Goal: Task Accomplishment & Management: Use online tool/utility

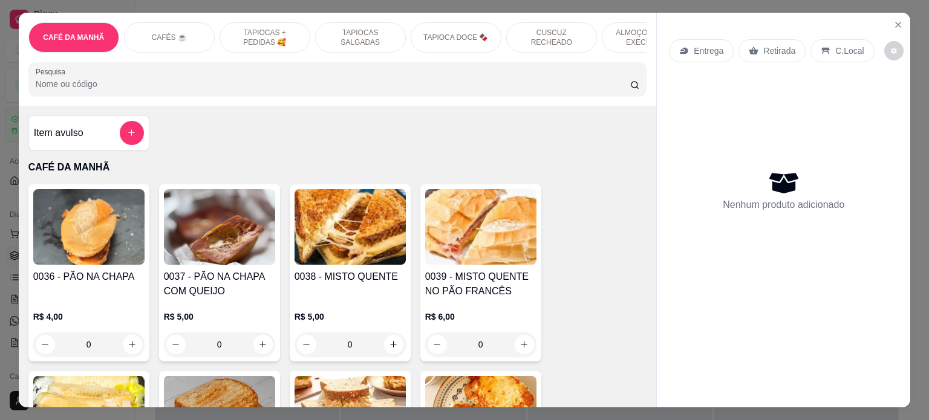
click at [385, 348] on div "0" at bounding box center [350, 345] width 111 height 24
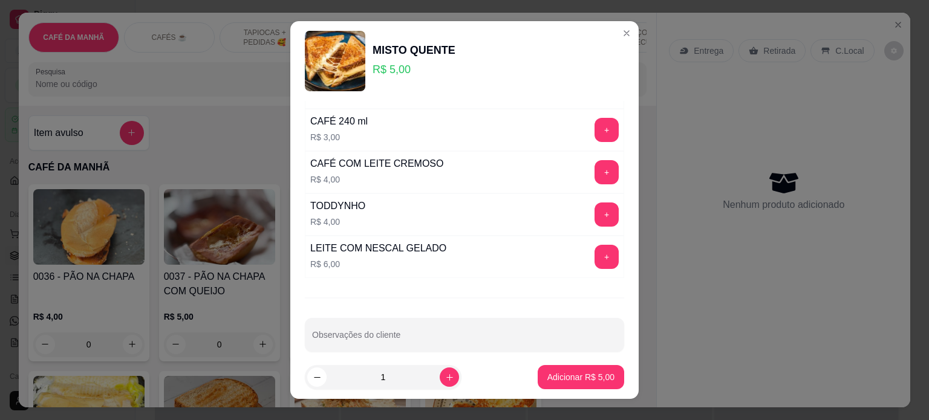
scroll to position [1995, 0]
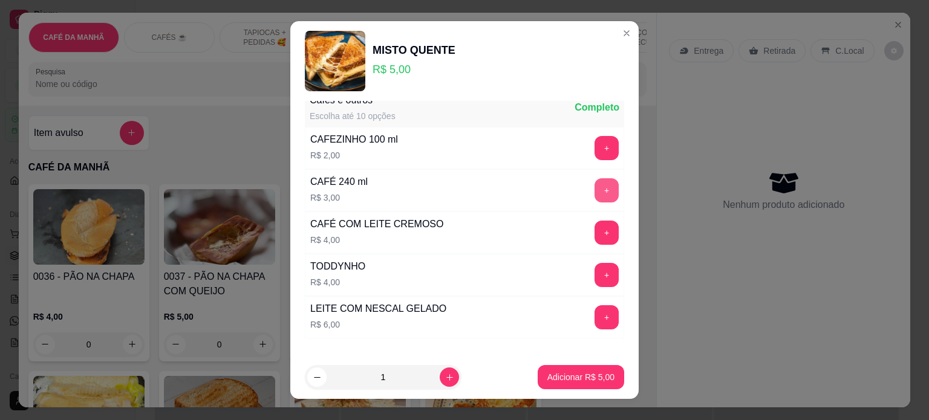
click at [595, 180] on button "+" at bounding box center [607, 190] width 24 height 24
click at [440, 383] on button "increase-product-quantity" at bounding box center [449, 377] width 19 height 19
type input "2"
click at [581, 379] on p "Adicionar R$ 16,00" at bounding box center [579, 377] width 72 height 12
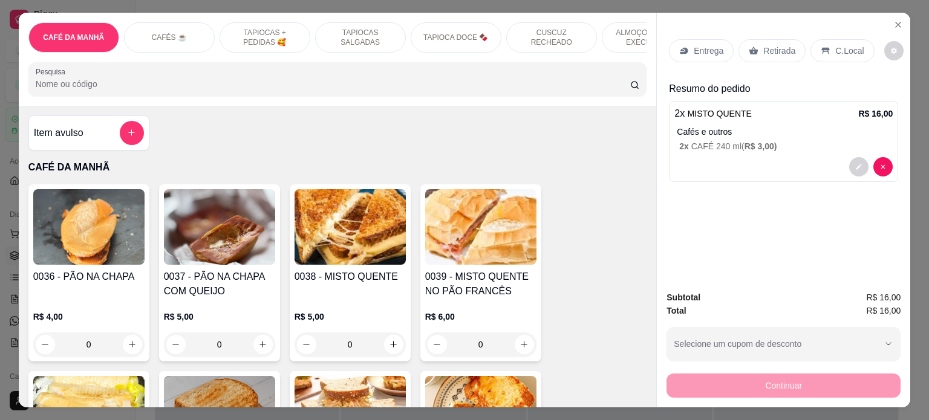
click at [829, 54] on div "C.Local" at bounding box center [843, 50] width 64 height 23
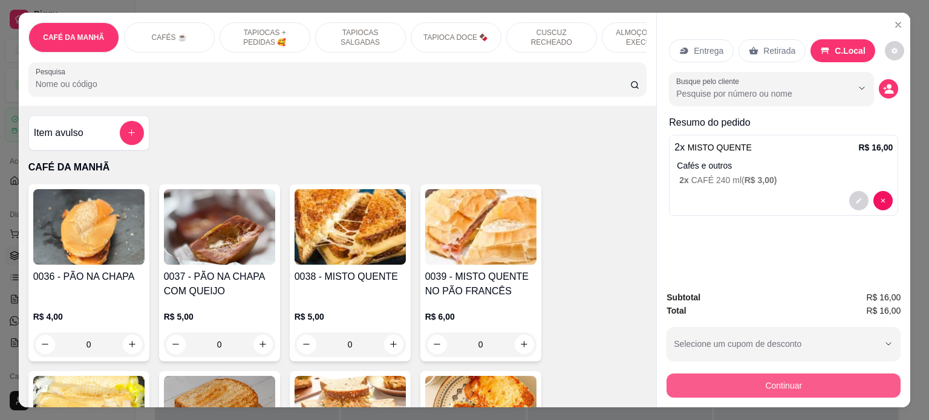
click at [761, 381] on button "Continuar" at bounding box center [784, 386] width 234 height 24
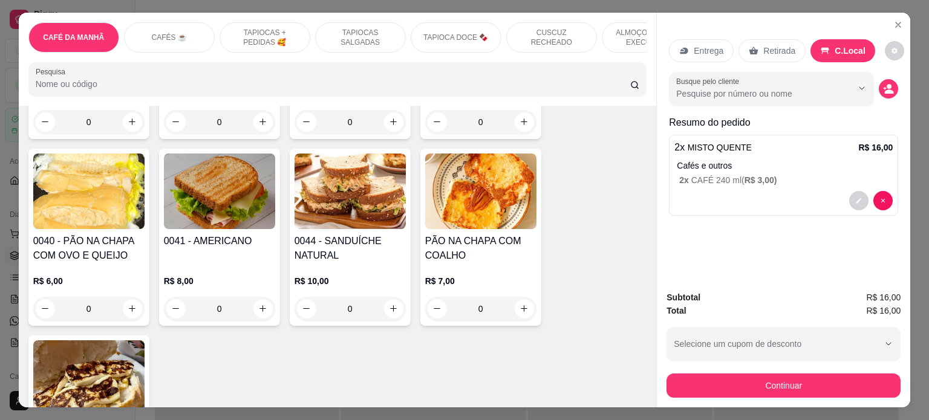
scroll to position [242, 0]
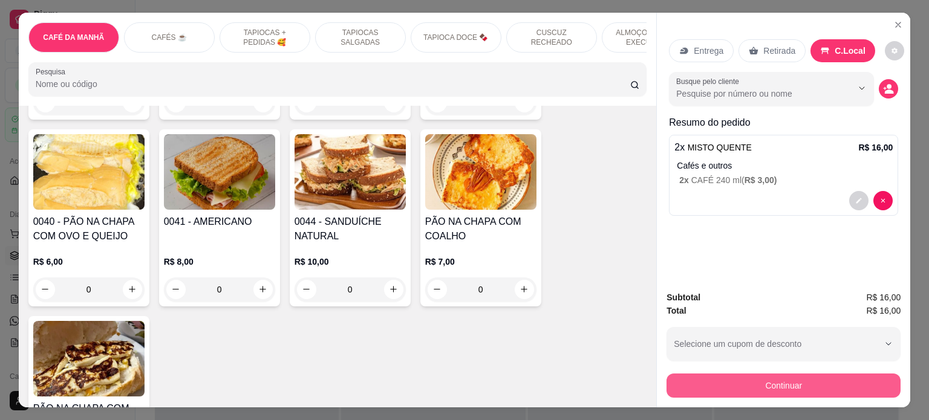
click at [759, 385] on button "Continuar" at bounding box center [784, 386] width 234 height 24
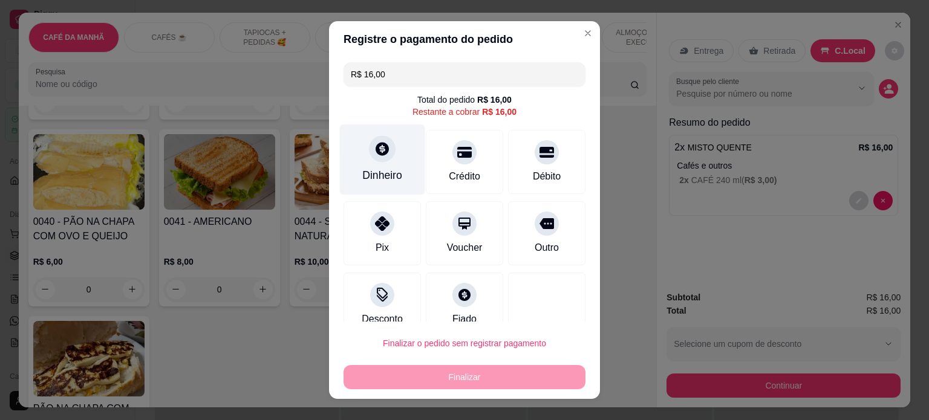
click at [368, 165] on div "Dinheiro" at bounding box center [382, 159] width 85 height 71
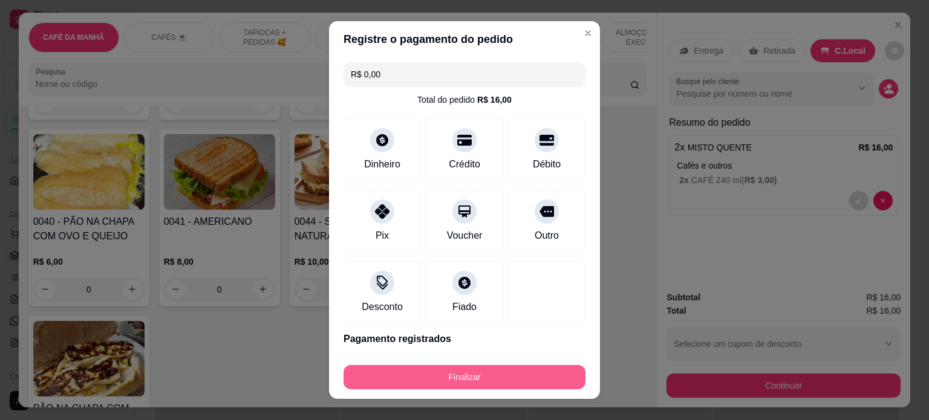
click at [448, 381] on button "Finalizar" at bounding box center [465, 377] width 242 height 24
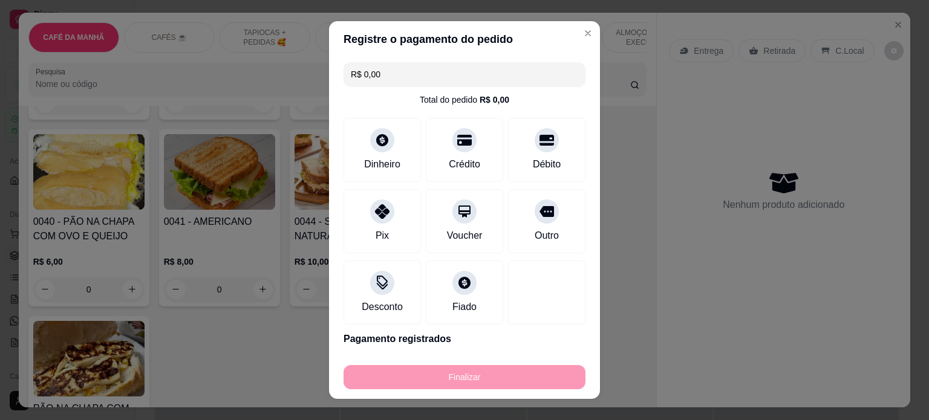
type input "-R$ 16,00"
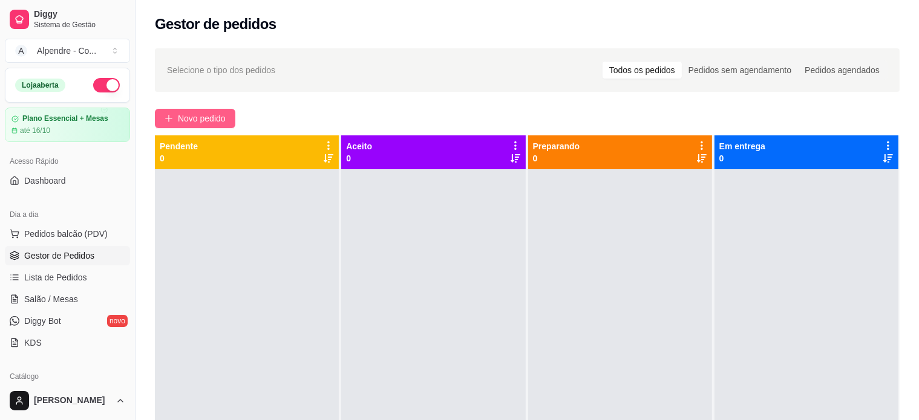
click at [194, 117] on span "Novo pedido" at bounding box center [202, 118] width 48 height 13
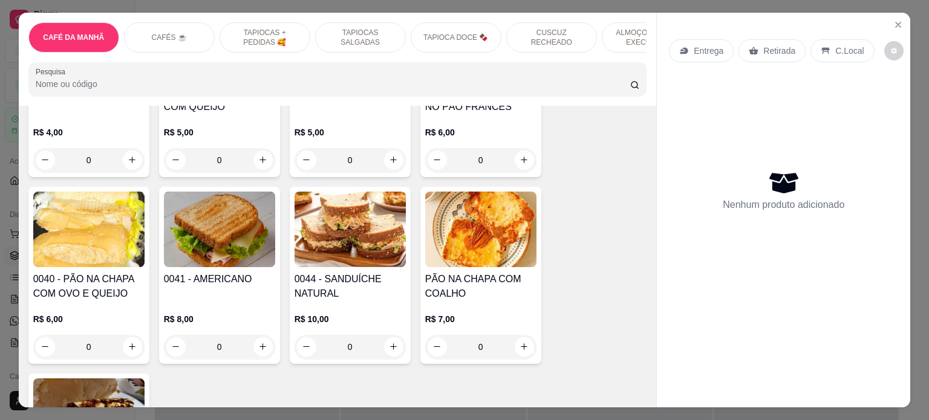
scroll to position [242, 0]
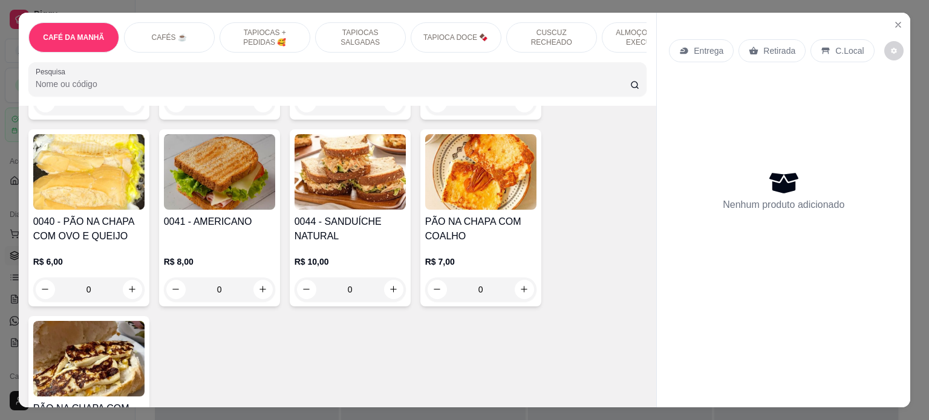
click at [264, 289] on div "0" at bounding box center [219, 290] width 111 height 24
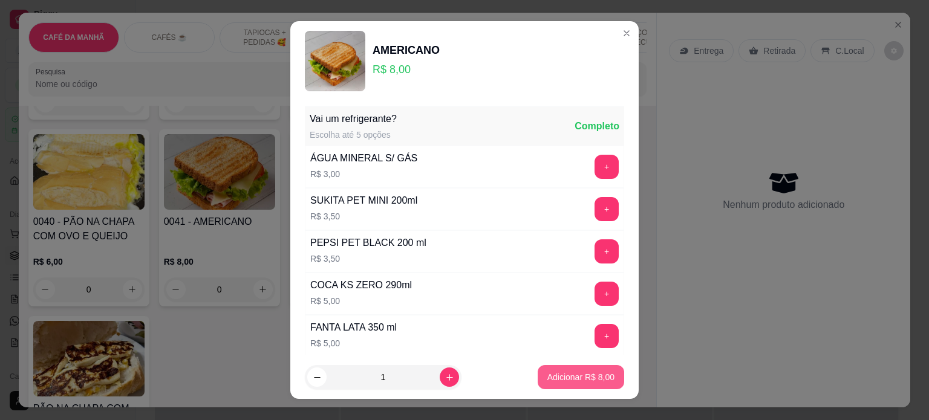
click at [573, 376] on p "Adicionar R$ 8,00" at bounding box center [580, 377] width 67 height 12
type input "1"
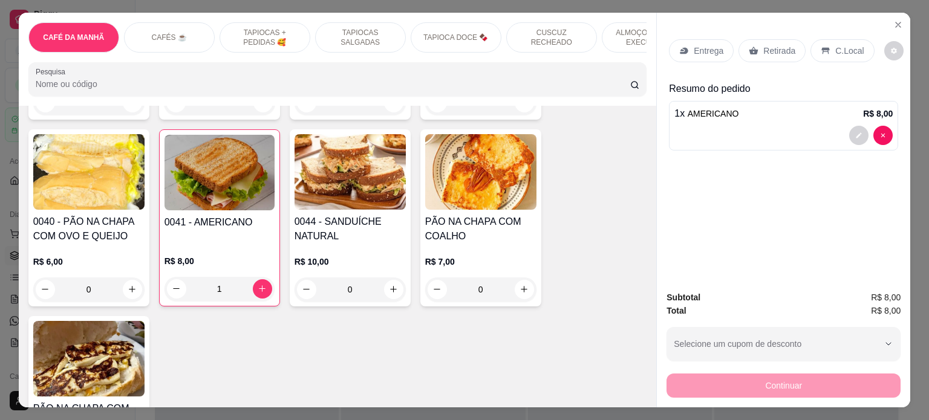
click at [767, 45] on p "Retirada" at bounding box center [779, 51] width 32 height 12
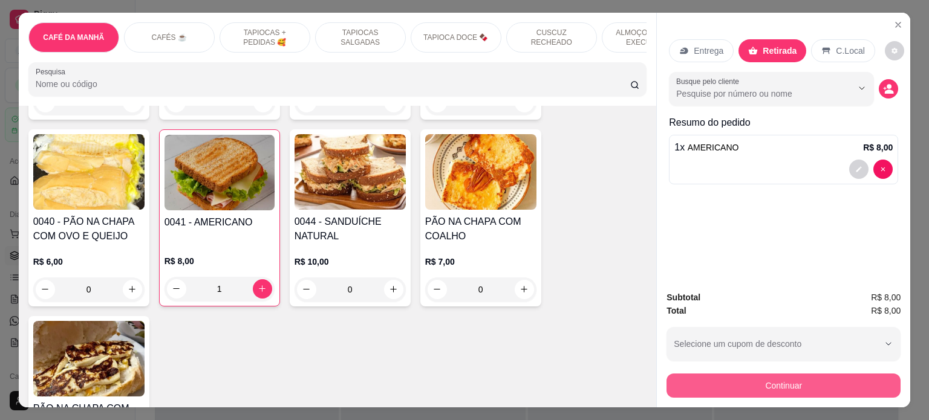
click at [772, 382] on button "Continuar" at bounding box center [784, 386] width 234 height 24
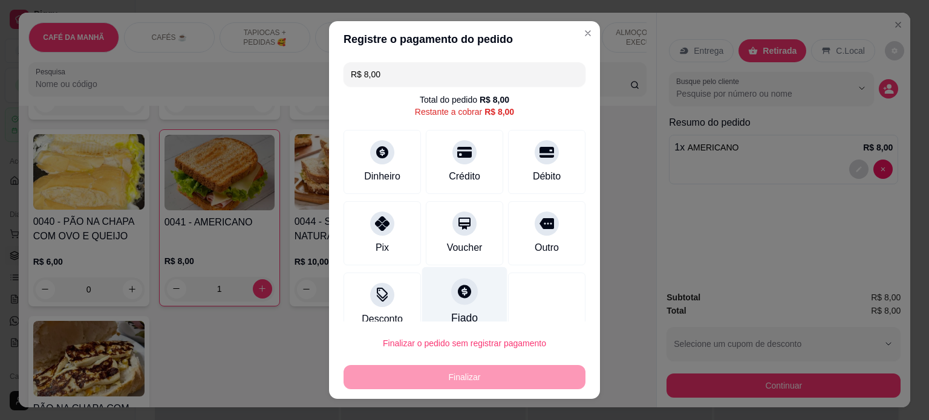
click at [451, 302] on div at bounding box center [464, 291] width 27 height 27
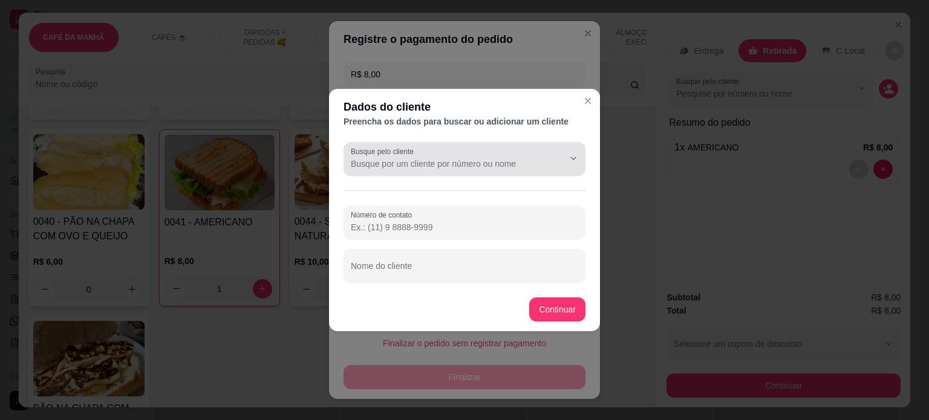
click at [431, 162] on input "Busque pelo cliente" at bounding box center [448, 164] width 194 height 12
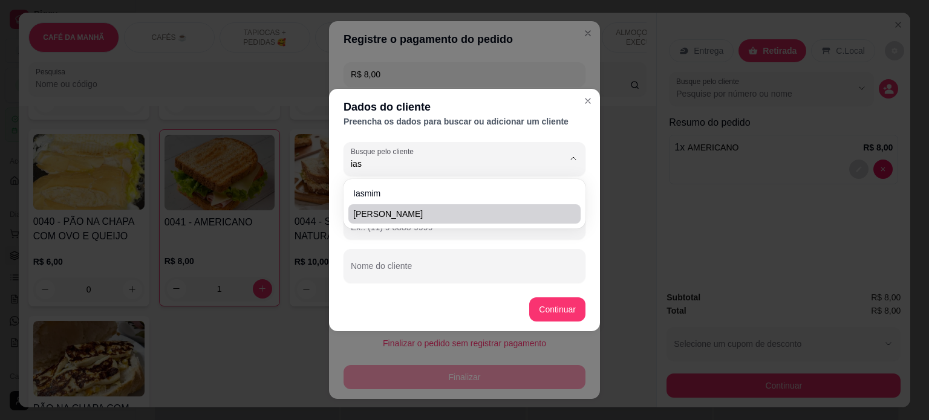
click at [416, 215] on span "[PERSON_NAME]" at bounding box center [458, 214] width 211 height 12
type input "[PERSON_NAME]"
type input "[PHONE_NUMBER]"
type input "[PERSON_NAME]"
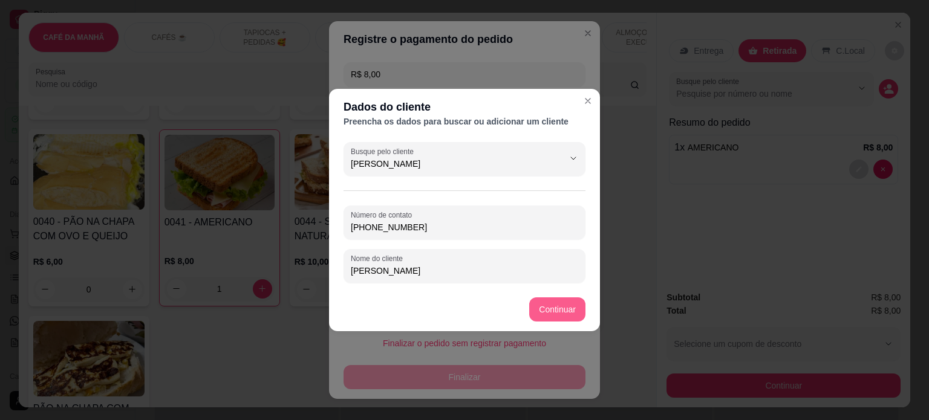
type input "[PERSON_NAME]"
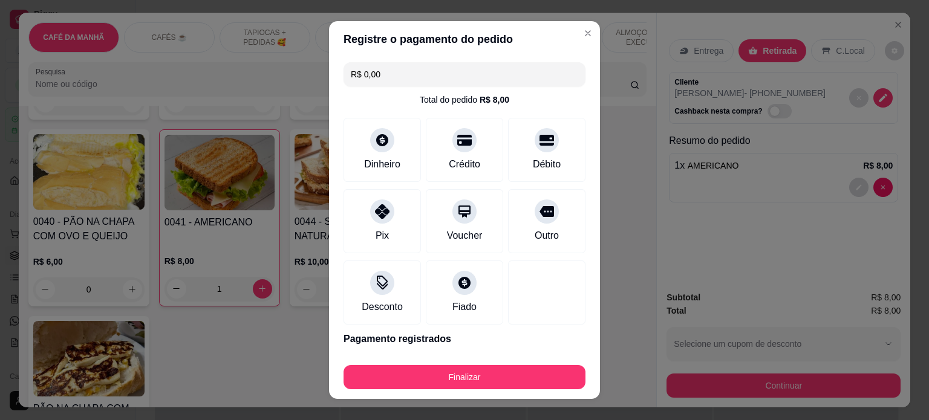
type input "R$ 0,00"
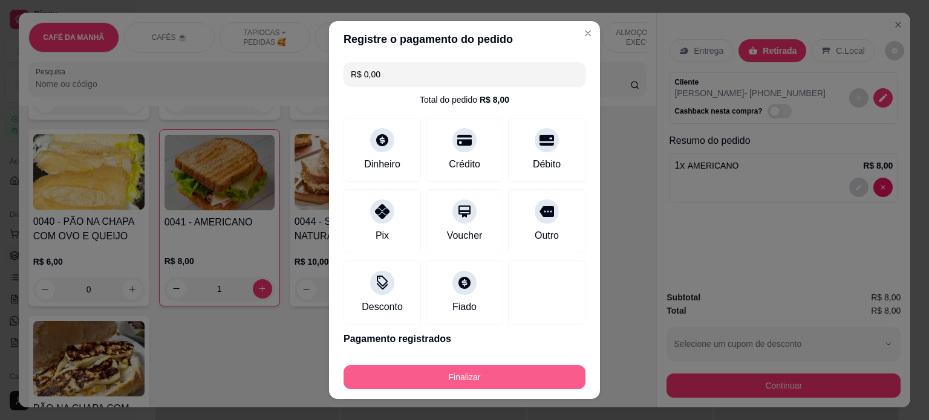
click at [506, 377] on button "Finalizar" at bounding box center [465, 377] width 242 height 24
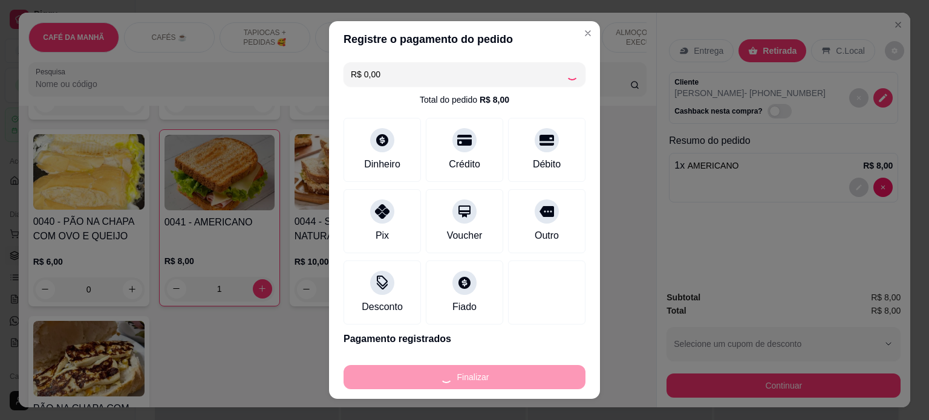
type input "0"
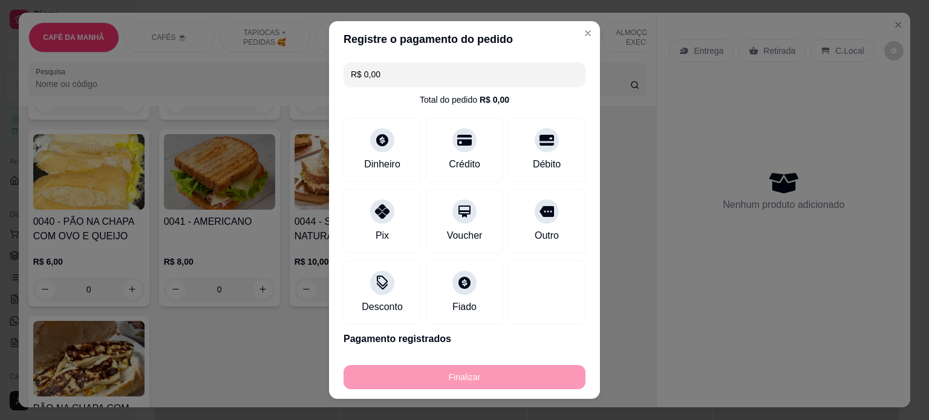
type input "-R$ 8,00"
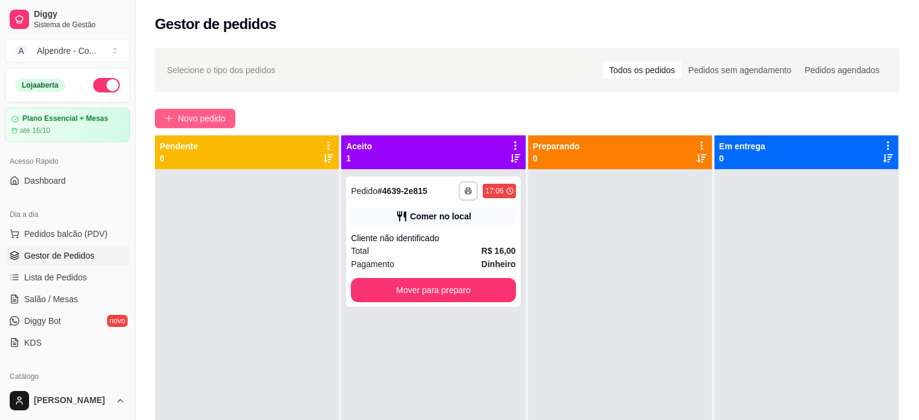
click at [192, 116] on span "Novo pedido" at bounding box center [202, 118] width 48 height 13
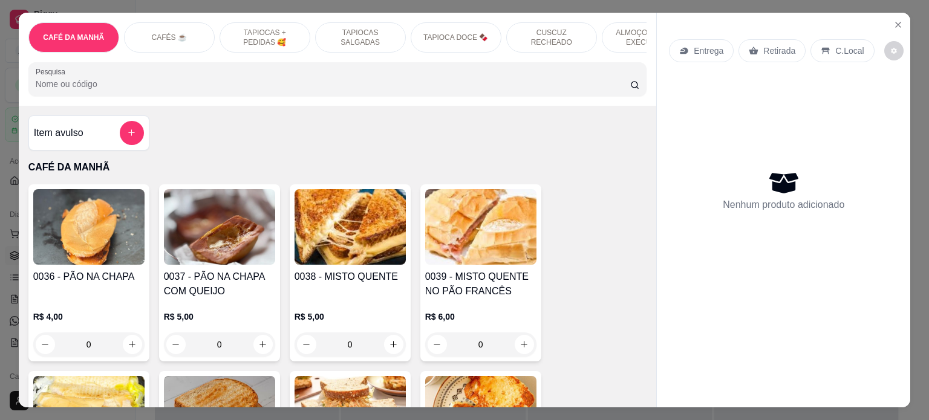
click at [388, 346] on div "0" at bounding box center [350, 345] width 111 height 24
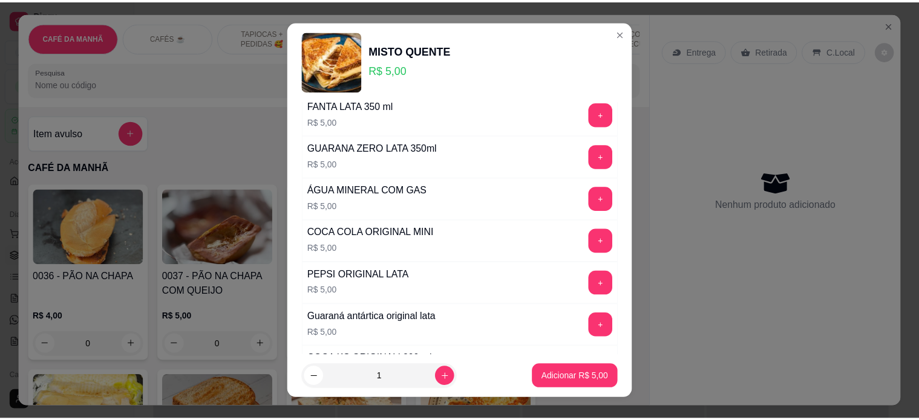
scroll to position [242, 0]
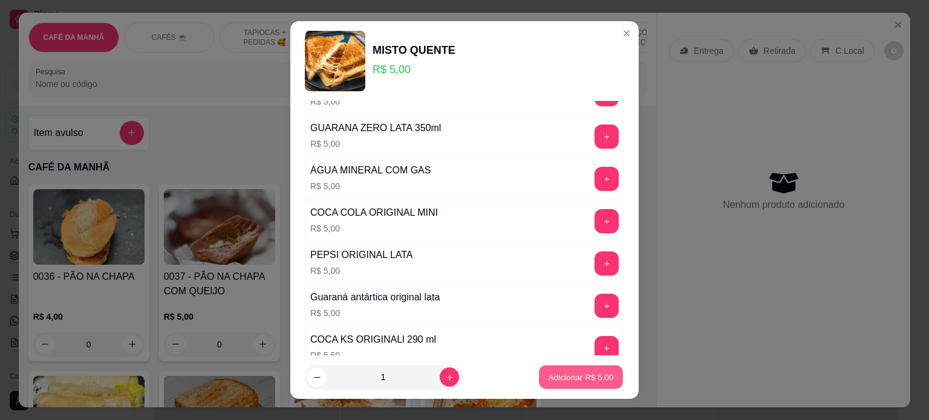
click at [580, 374] on p "Adicionar R$ 5,00" at bounding box center [580, 377] width 65 height 11
type input "1"
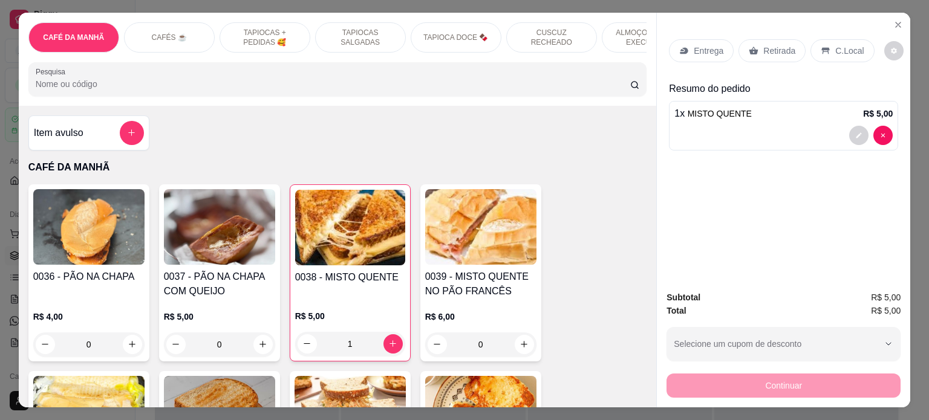
click at [766, 48] on p "Retirada" at bounding box center [779, 51] width 32 height 12
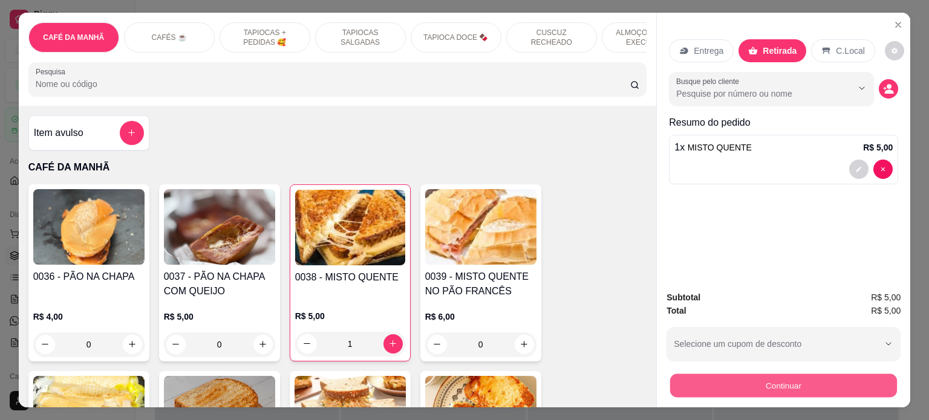
click at [786, 376] on button "Continuar" at bounding box center [783, 386] width 227 height 24
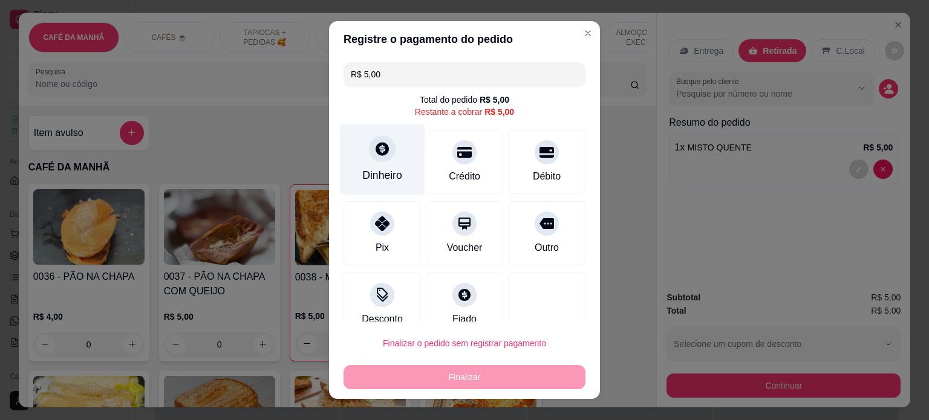
click at [371, 165] on div "Dinheiro" at bounding box center [382, 159] width 85 height 71
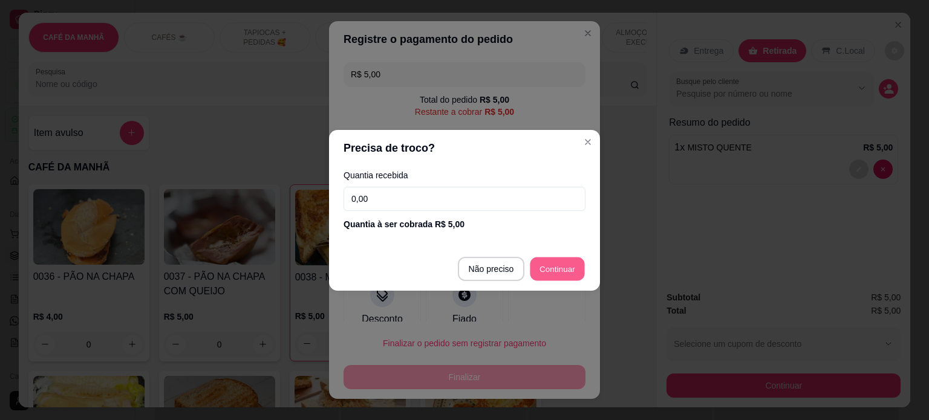
type input "R$ 0,00"
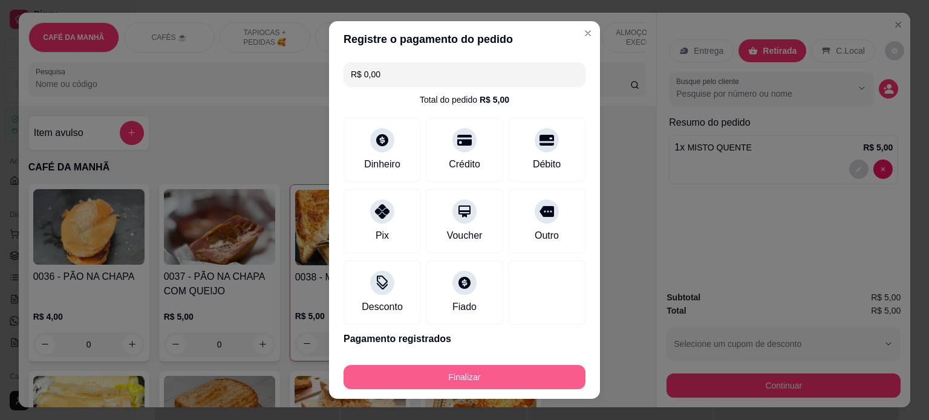
click at [459, 368] on button "Finalizar" at bounding box center [465, 377] width 242 height 24
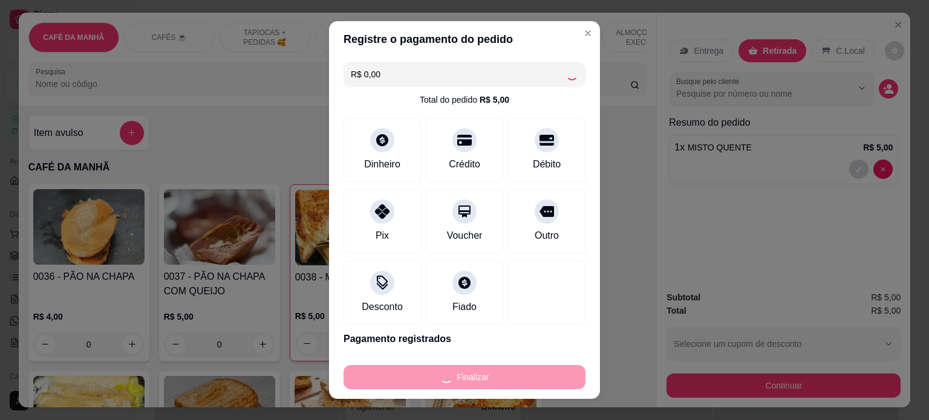
type input "0"
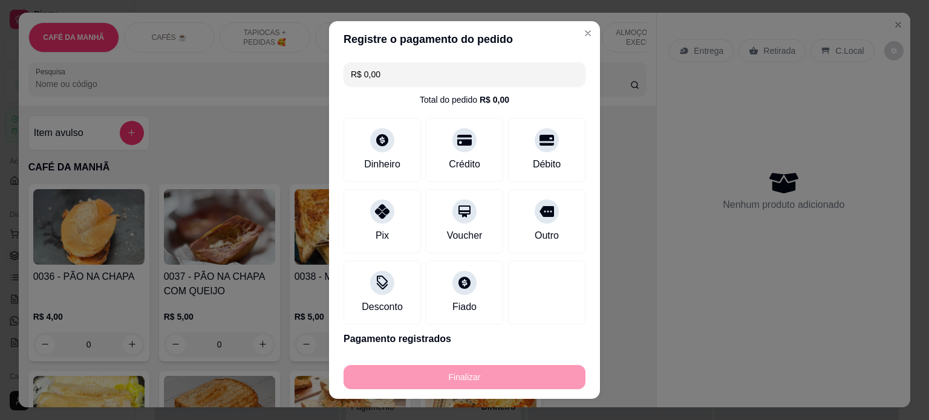
type input "-R$ 5,00"
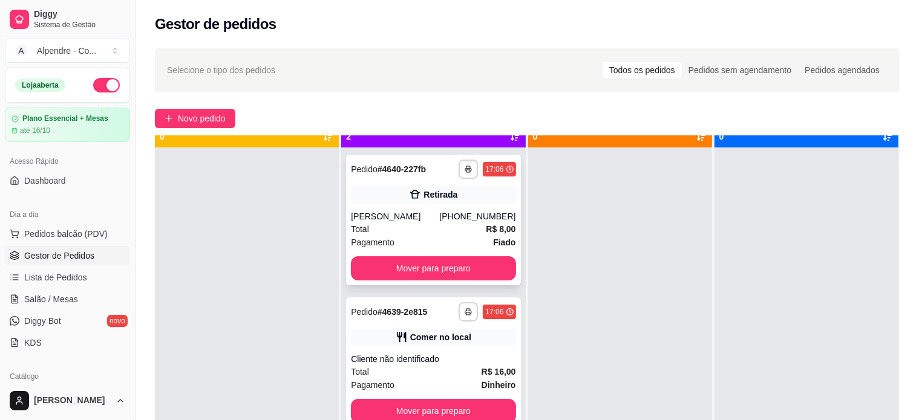
scroll to position [34, 0]
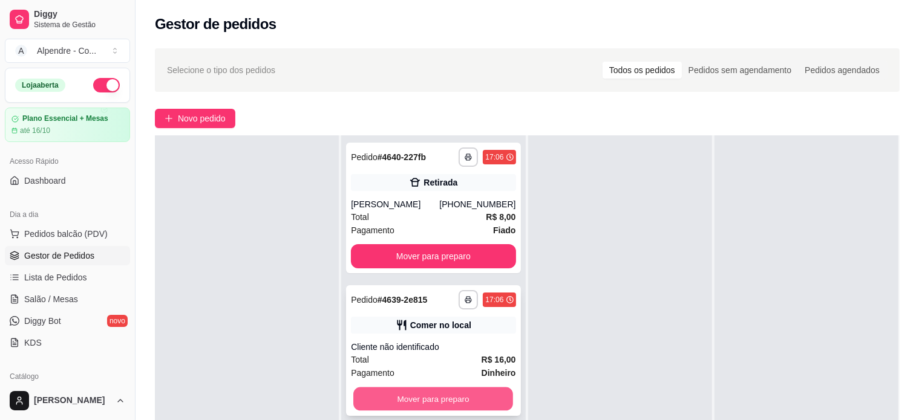
click at [450, 404] on button "Mover para preparo" at bounding box center [433, 400] width 160 height 24
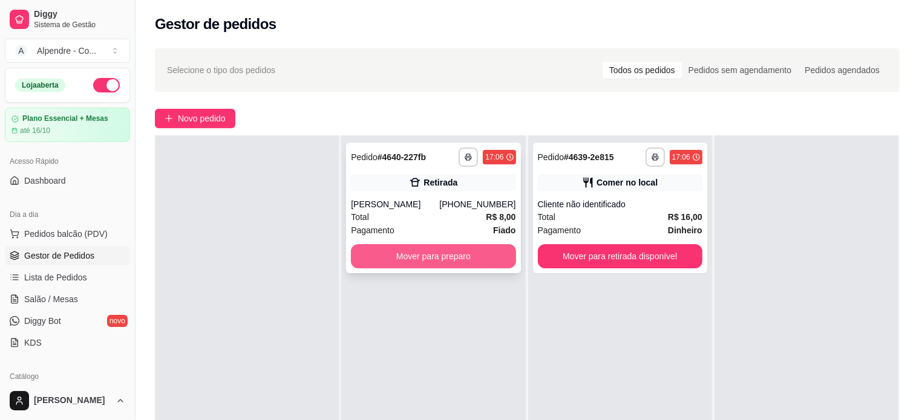
click at [453, 262] on button "Mover para preparo" at bounding box center [433, 256] width 165 height 24
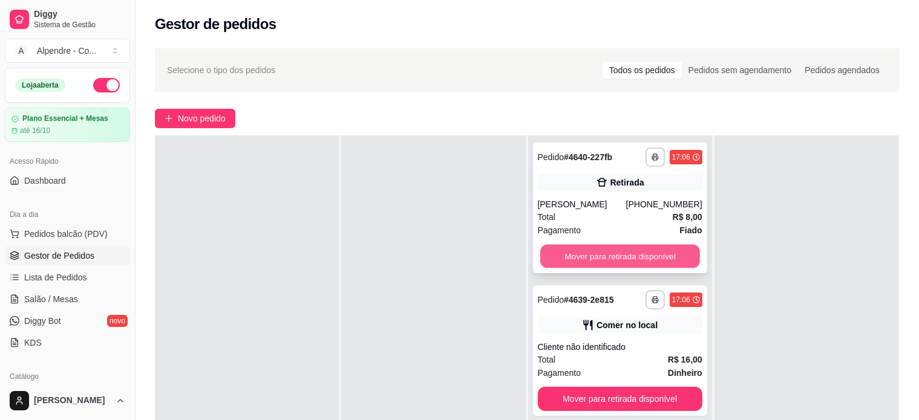
click at [617, 255] on button "Mover para retirada disponível" at bounding box center [620, 257] width 160 height 24
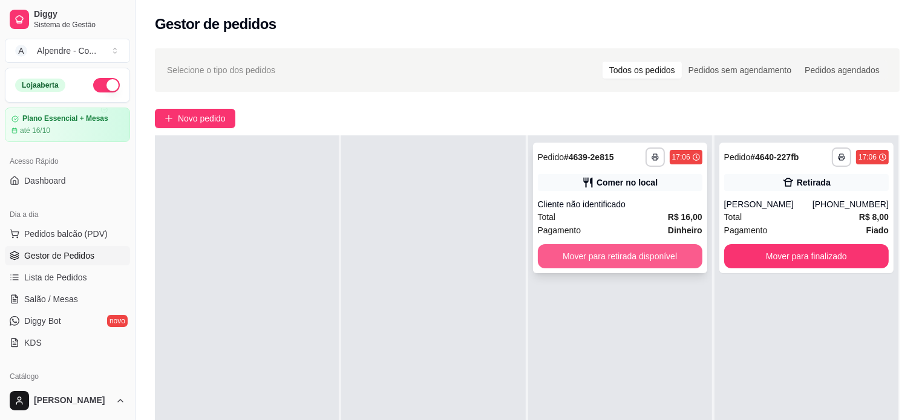
click at [663, 260] on button "Mover para retirada disponível" at bounding box center [620, 256] width 165 height 24
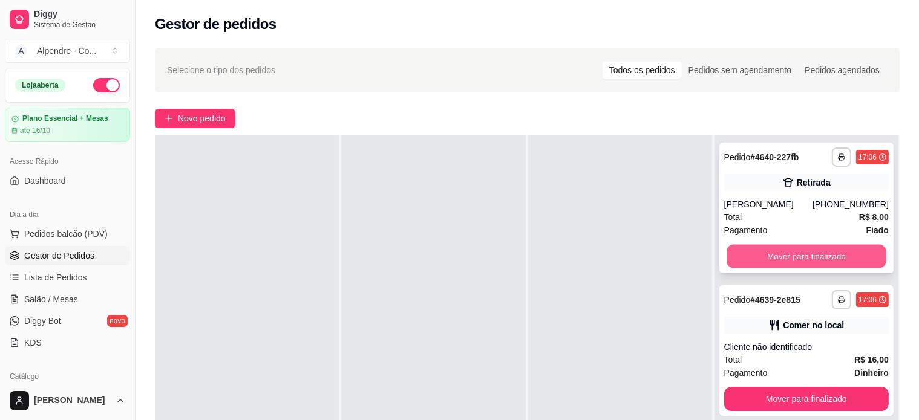
click at [801, 252] on button "Mover para finalizado" at bounding box center [807, 257] width 160 height 24
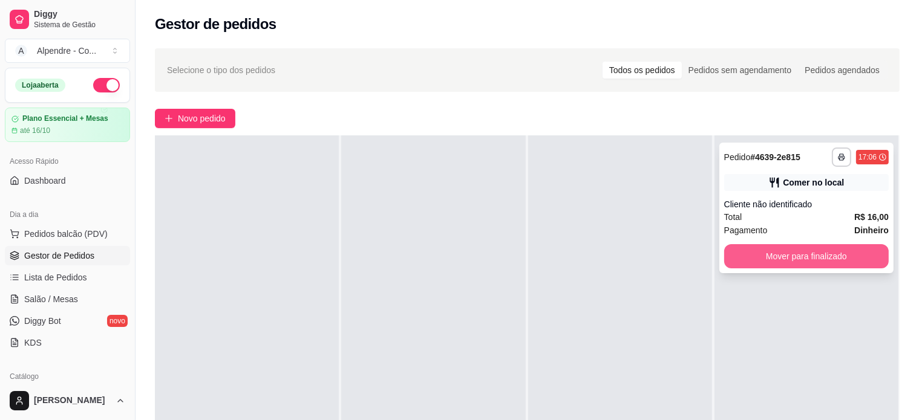
click at [802, 260] on button "Mover para finalizado" at bounding box center [806, 256] width 165 height 24
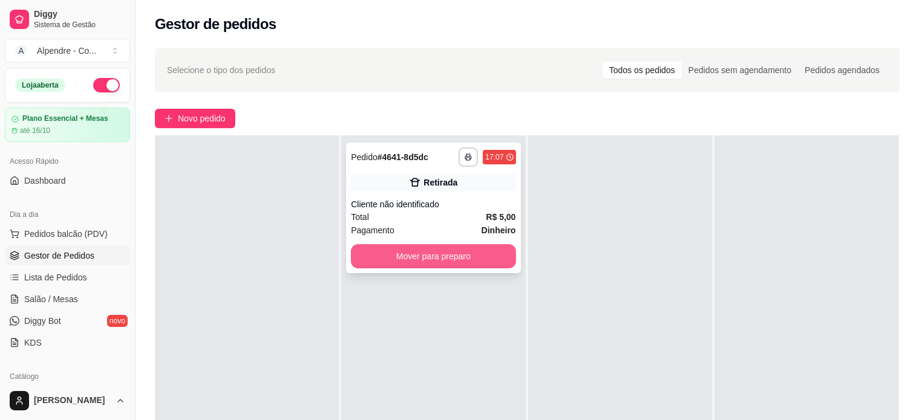
click at [464, 255] on button "Mover para preparo" at bounding box center [433, 256] width 165 height 24
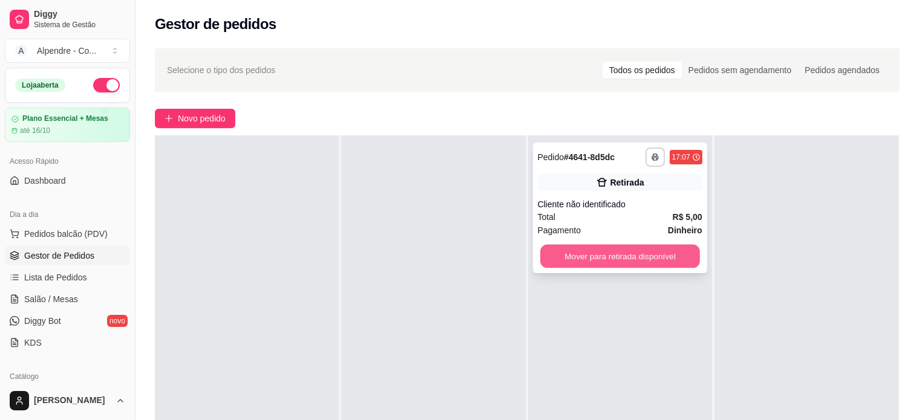
click at [645, 245] on button "Mover para retirada disponível" at bounding box center [620, 257] width 160 height 24
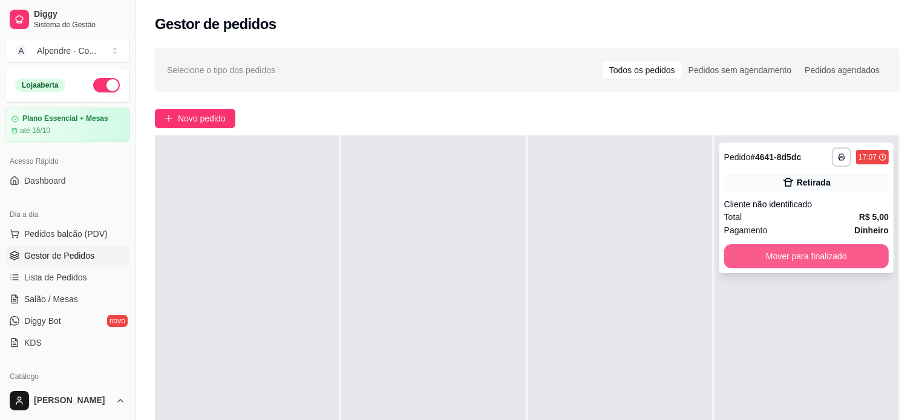
click at [820, 254] on button "Mover para finalizado" at bounding box center [806, 256] width 165 height 24
